Goal: Task Accomplishment & Management: Use online tool/utility

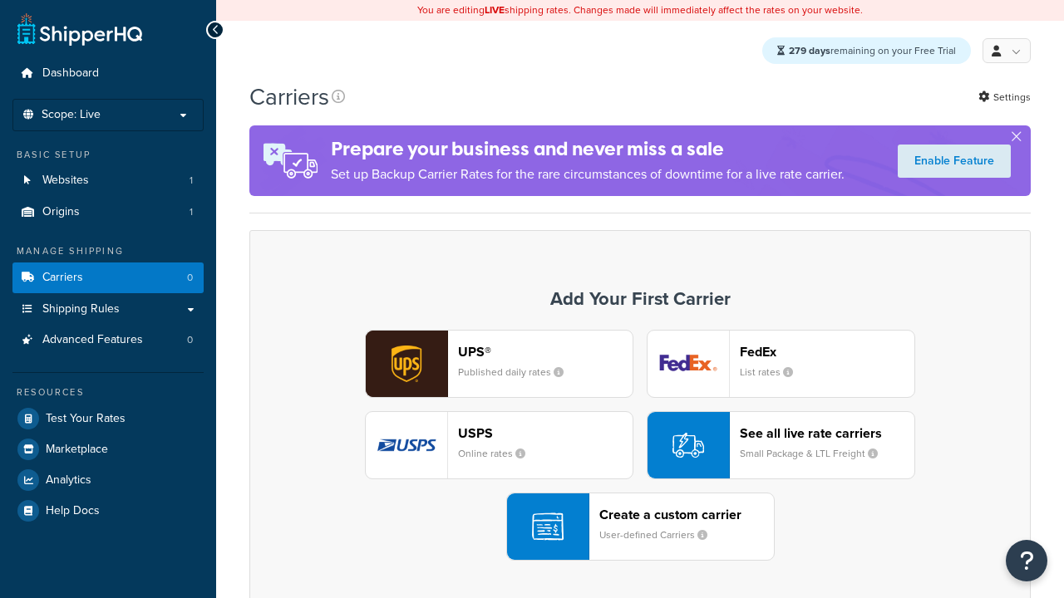
click at [640, 446] on div "UPS® Published daily rates FedEx List rates USPS Online rates See all live rate…" at bounding box center [640, 445] width 746 height 231
click at [640, 528] on div "Create a custom carrier User-defined Carriers" at bounding box center [686, 527] width 175 height 40
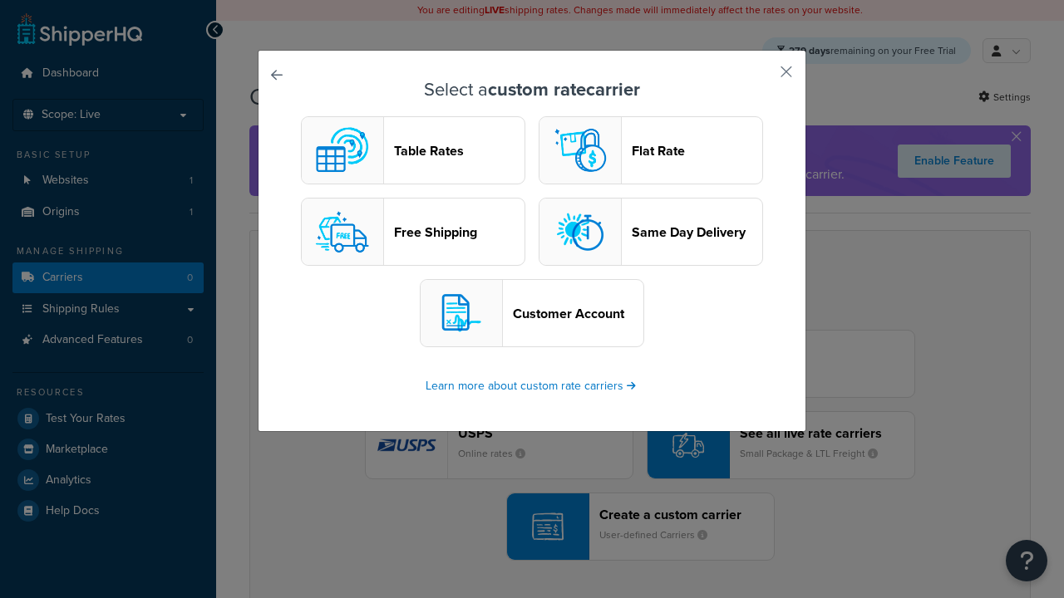
click at [413, 151] on header "Table Rates" at bounding box center [459, 151] width 130 height 16
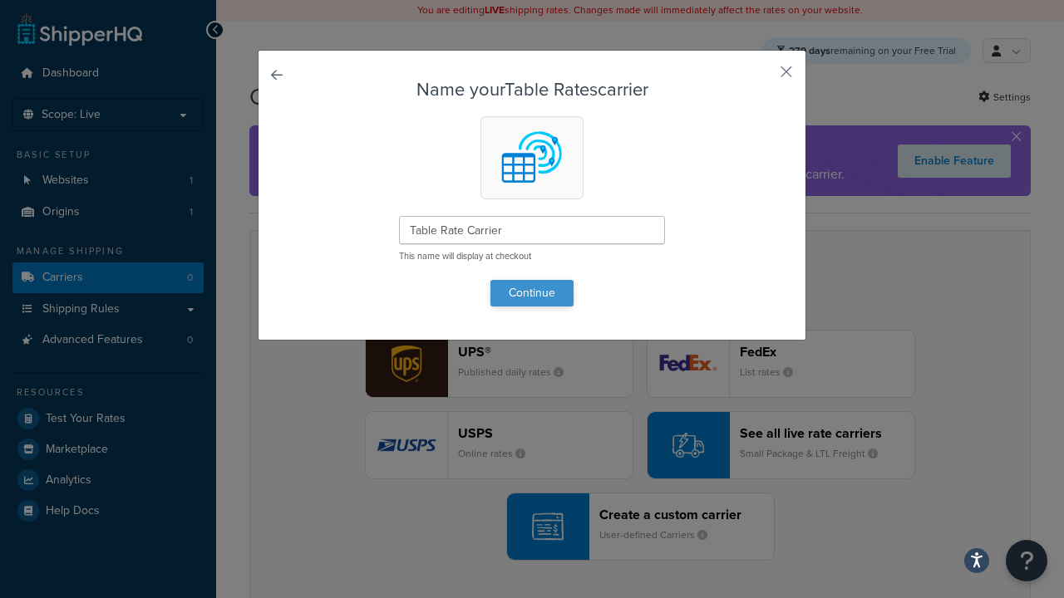
type input "Table Rate Carrier"
click at [532, 293] on button "Continue" at bounding box center [531, 293] width 83 height 27
click at [761, 77] on button "button" at bounding box center [762, 78] width 4 height 4
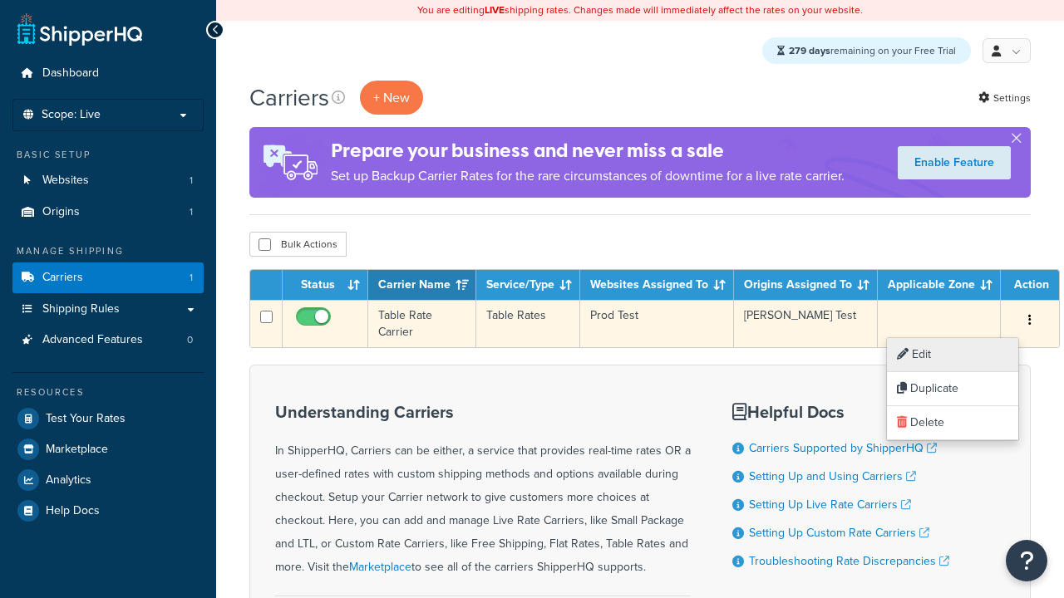
click at [953, 355] on link "Edit" at bounding box center [952, 355] width 131 height 34
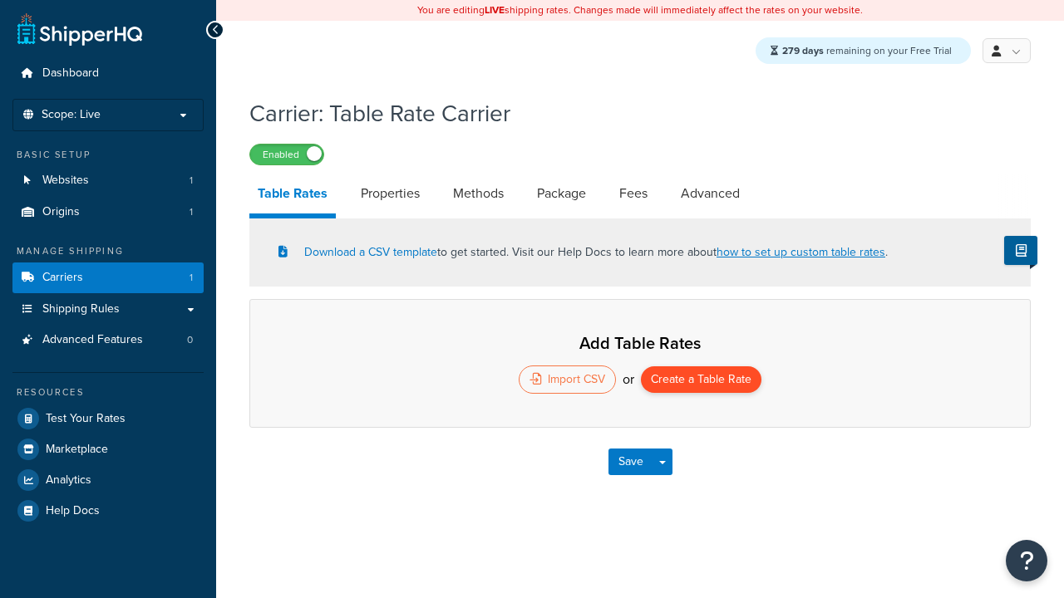
click at [702, 382] on button "Create a Table Rate" at bounding box center [701, 380] width 121 height 27
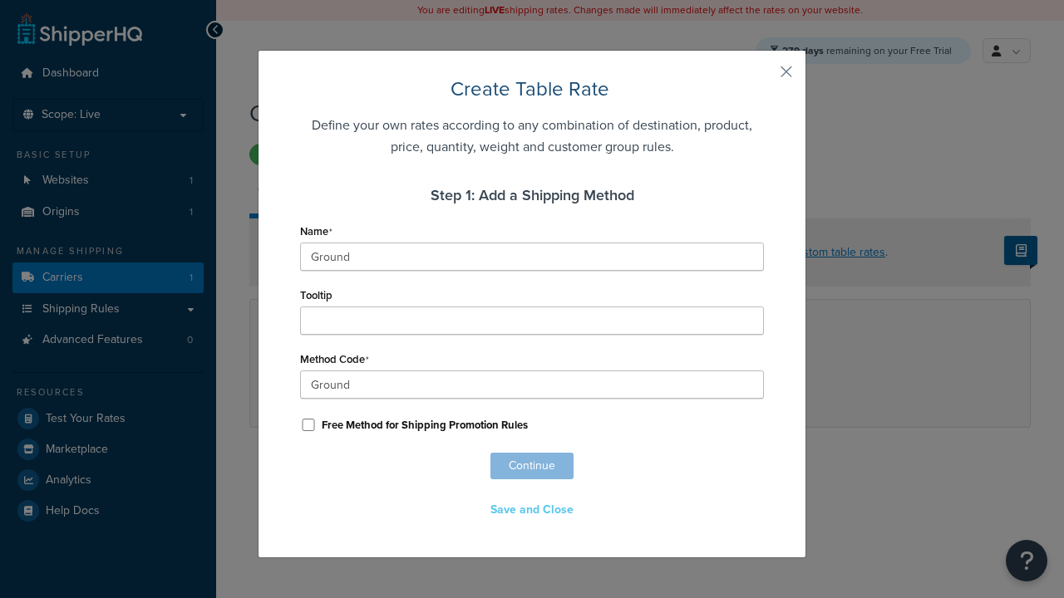
scroll to position [1072, 0]
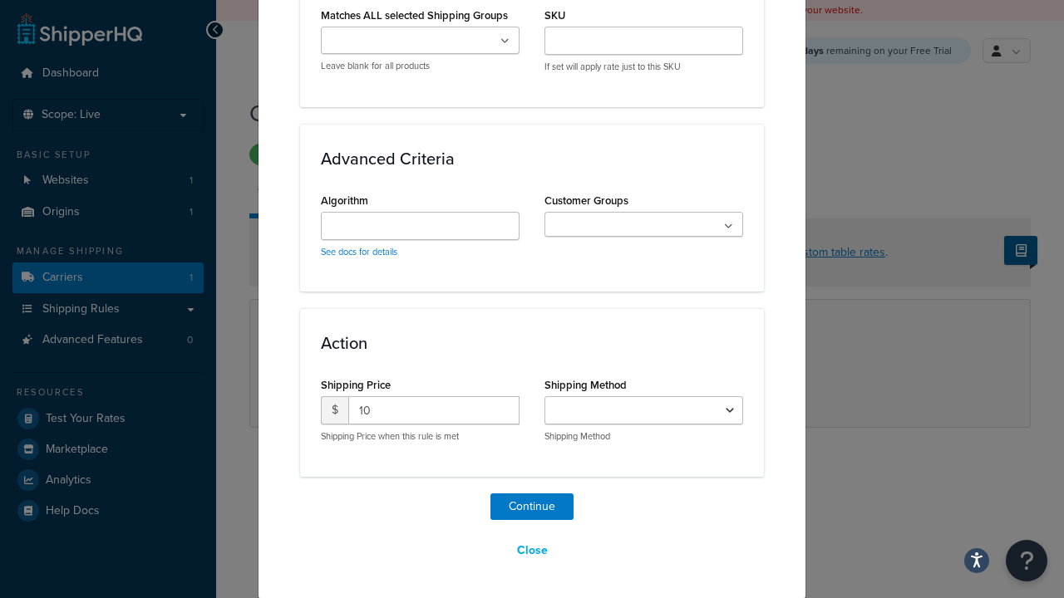
select select "25"
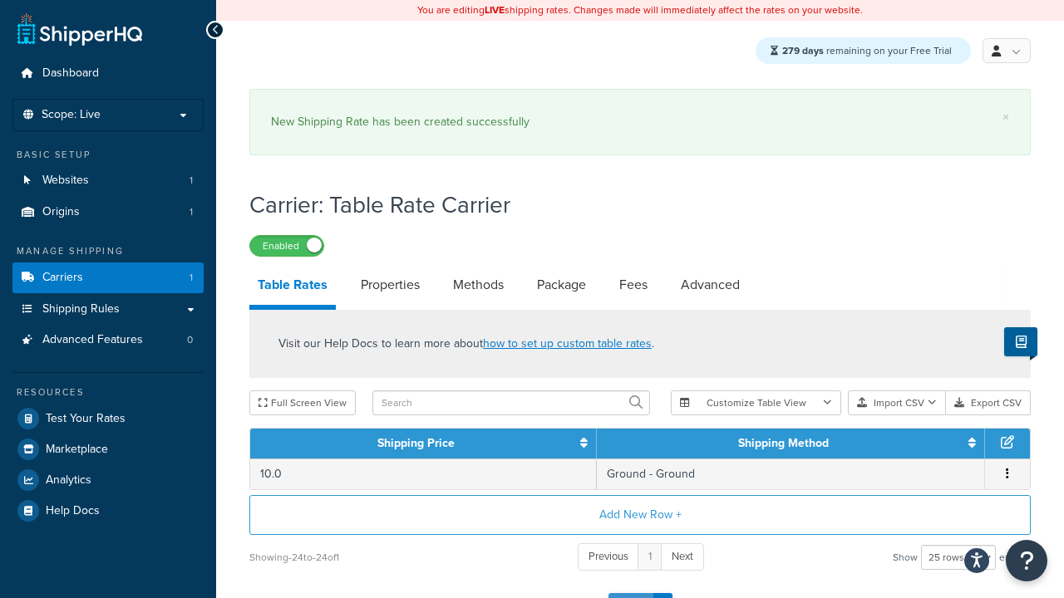
click at [630, 593] on button "Save" at bounding box center [630, 606] width 45 height 27
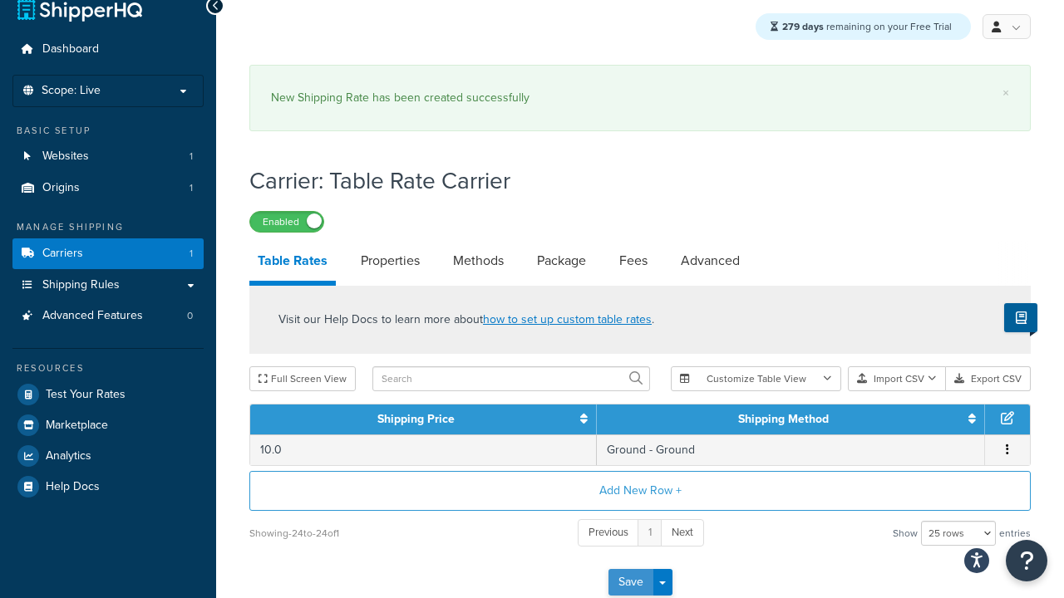
scroll to position [0, 0]
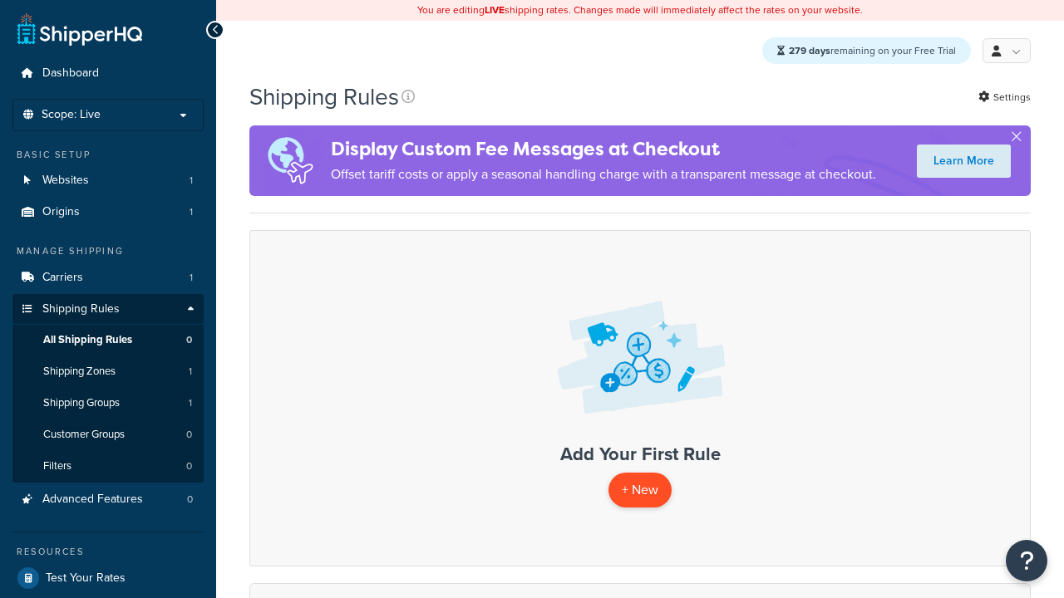
click at [639, 491] on p "+ New" at bounding box center [639, 490] width 63 height 34
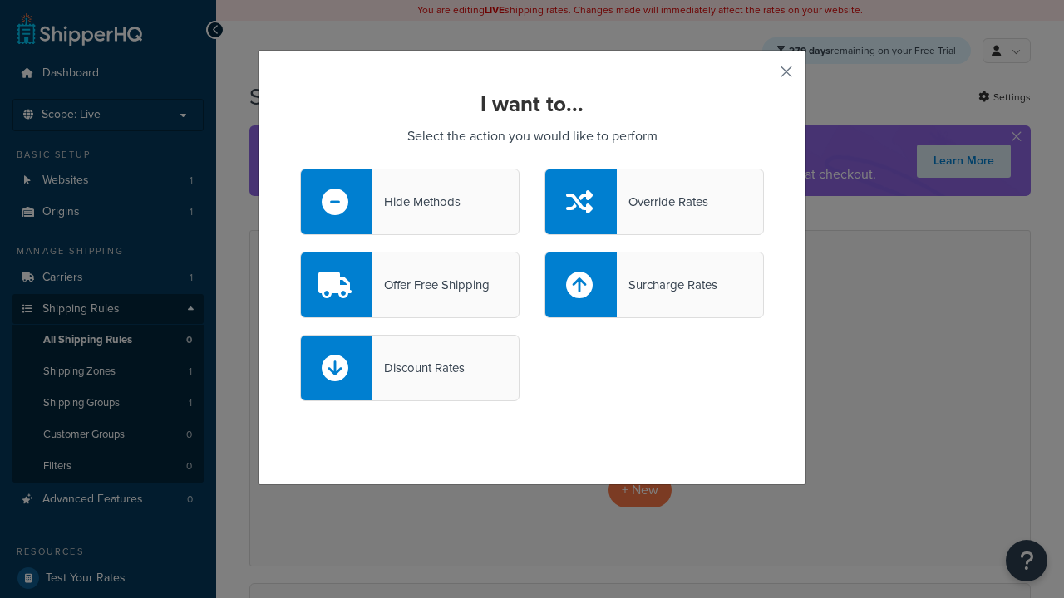
click at [654, 202] on div "Override Rates" at bounding box center [662, 201] width 91 height 23
click at [0, 0] on input "Override Rates" at bounding box center [0, 0] width 0 height 0
